Goal: Check status: Check status

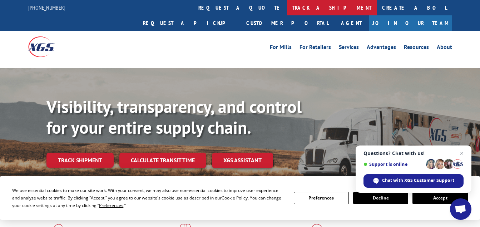
click at [287, 13] on link "track a shipment" at bounding box center [332, 7] width 90 height 15
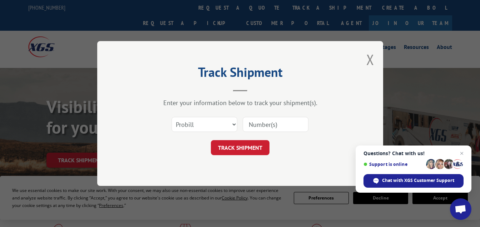
click at [249, 126] on input at bounding box center [276, 124] width 66 height 15
type input "80909342"
click at [260, 143] on button "TRACK SHIPMENT" at bounding box center [240, 147] width 59 height 15
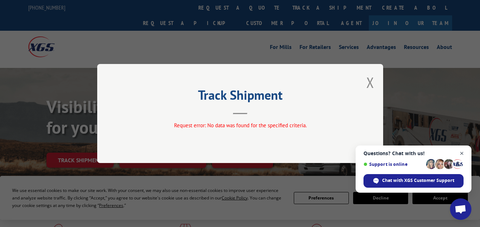
click at [464, 153] on span "Close chat" at bounding box center [461, 153] width 9 height 9
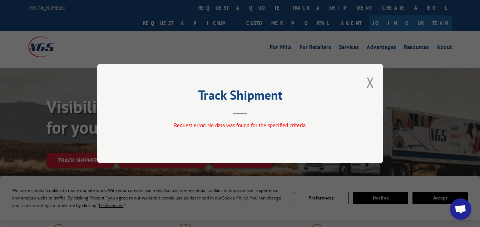
click at [288, 114] on header "Track Shipment" at bounding box center [240, 102] width 214 height 24
click at [242, 113] on hr at bounding box center [240, 113] width 14 height 1
click at [374, 82] on button "Close modal" at bounding box center [370, 82] width 8 height 19
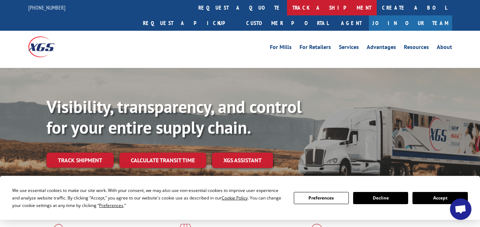
click at [287, 4] on link "track a shipment" at bounding box center [332, 7] width 90 height 15
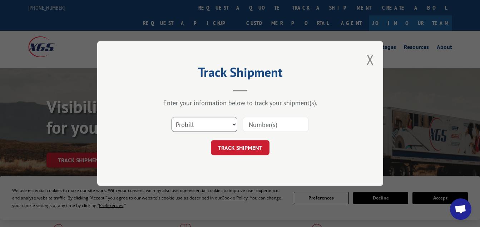
click at [214, 121] on select "Select category... Probill BOL PO" at bounding box center [205, 124] width 66 height 15
select select "bol"
click at [172, 117] on select "Select category... Probill BOL PO" at bounding box center [205, 124] width 66 height 15
click at [258, 124] on input at bounding box center [276, 124] width 66 height 15
type input "80909342"
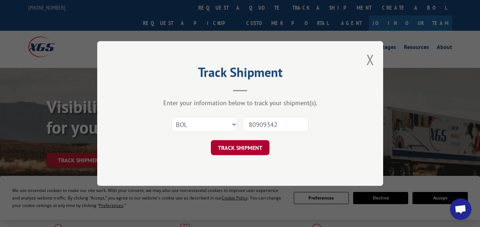
click at [264, 150] on button "TRACK SHIPMENT" at bounding box center [240, 147] width 59 height 15
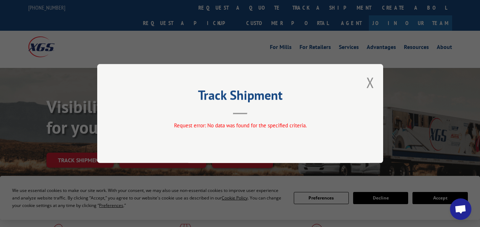
click at [237, 122] on div "Request error: No data was found for the specified criteria." at bounding box center [240, 126] width 214 height 8
click at [368, 81] on button "Close modal" at bounding box center [370, 82] width 8 height 19
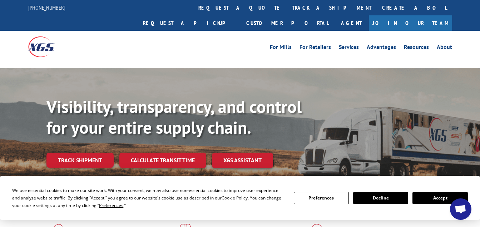
click at [287, 8] on link "track a shipment" at bounding box center [332, 7] width 90 height 15
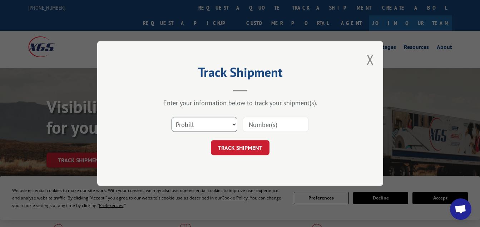
click at [224, 121] on select "Select category... Probill BOL PO" at bounding box center [205, 124] width 66 height 15
select select "bol"
click at [172, 117] on select "Select category... Probill BOL PO" at bounding box center [205, 124] width 66 height 15
click at [259, 124] on input at bounding box center [276, 124] width 66 height 15
type input "8640738"
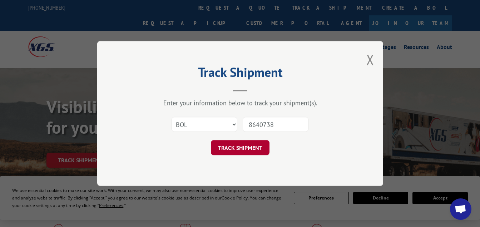
click at [257, 148] on button "TRACK SHIPMENT" at bounding box center [240, 147] width 59 height 15
